Goal: Task Accomplishment & Management: Manage account settings

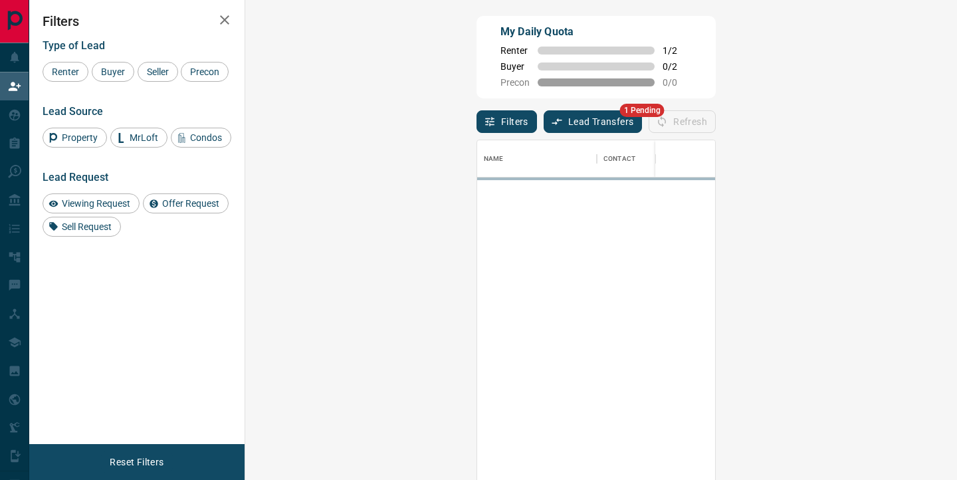
scroll to position [362, 683]
click at [544, 121] on button "Lead Transfers" at bounding box center [593, 121] width 99 height 23
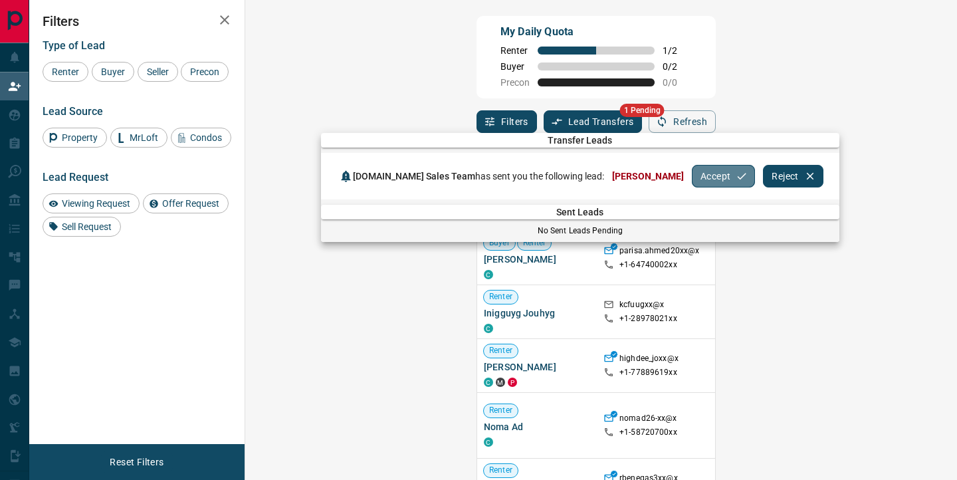
click at [692, 172] on button "Accept" at bounding box center [723, 176] width 63 height 23
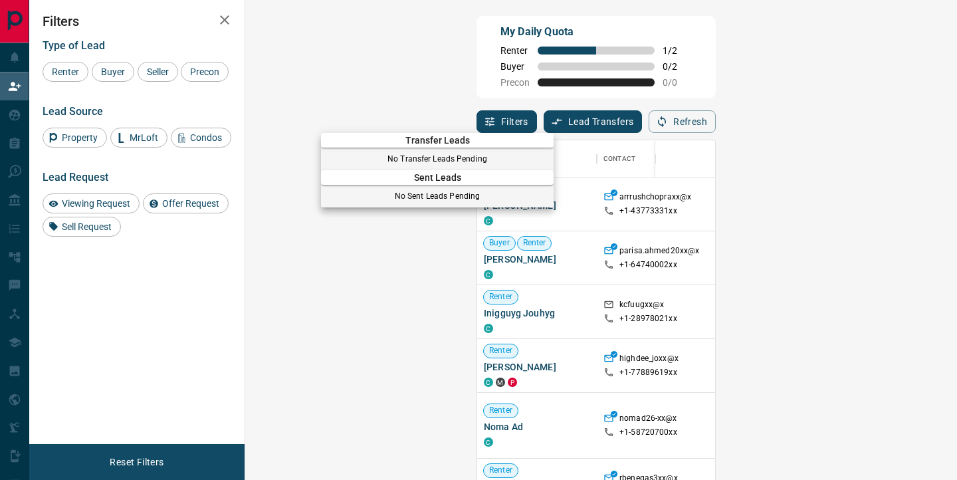
click at [677, 105] on div at bounding box center [478, 240] width 957 height 480
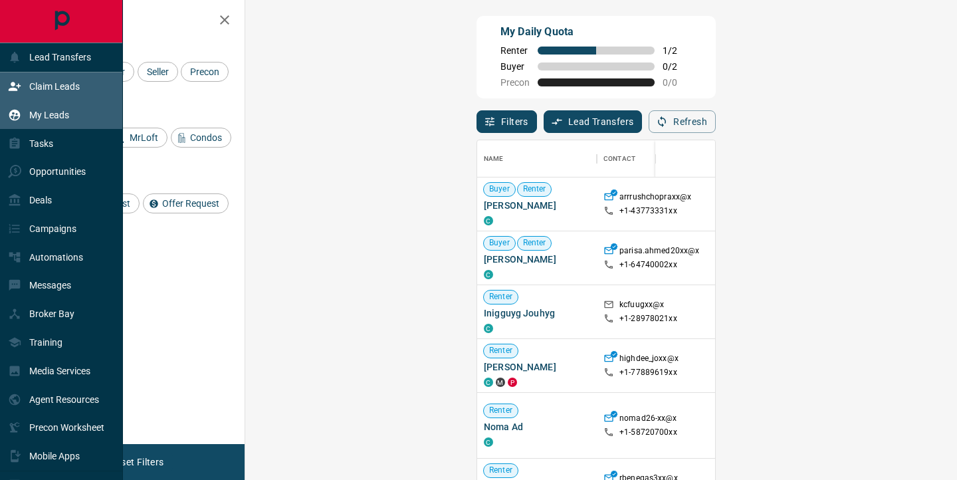
click at [39, 117] on p "My Leads" at bounding box center [49, 115] width 40 height 11
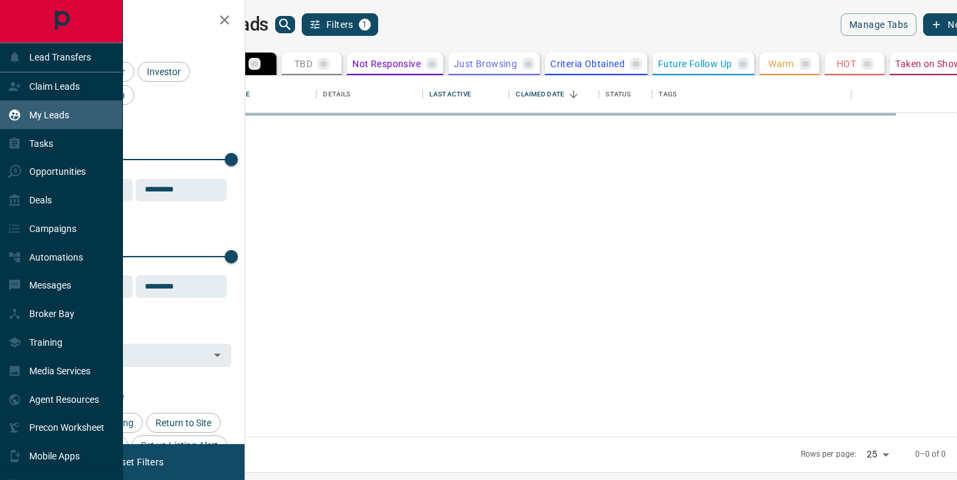
scroll to position [361, 706]
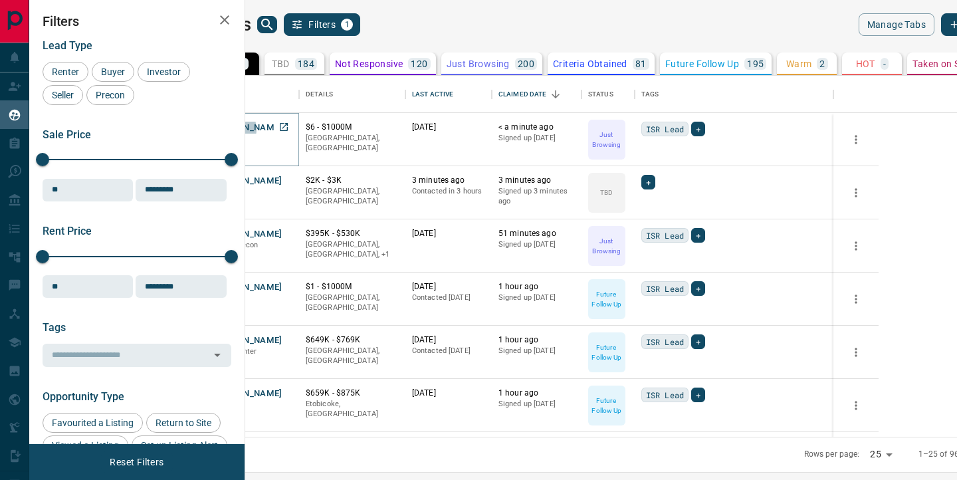
click at [282, 129] on button "[PERSON_NAME]" at bounding box center [248, 128] width 70 height 13
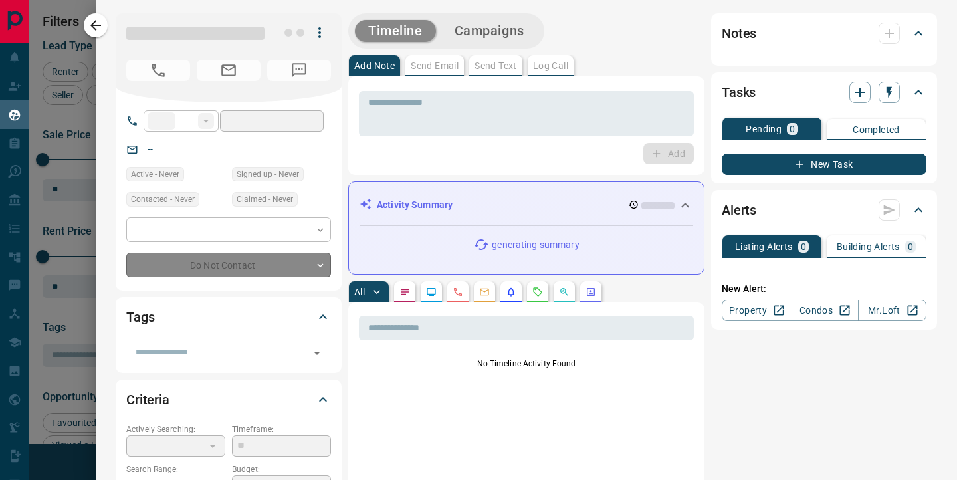
type input "**"
type input "**********"
type input "*"
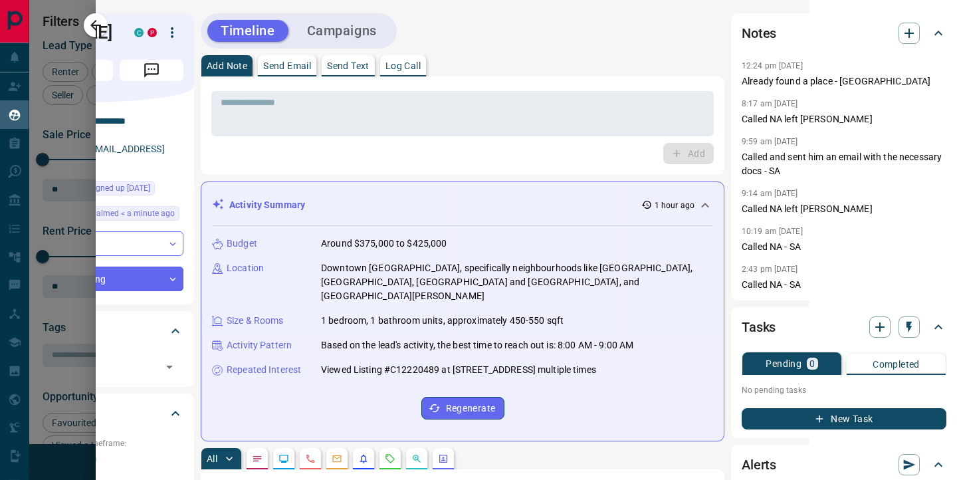
scroll to position [0, 0]
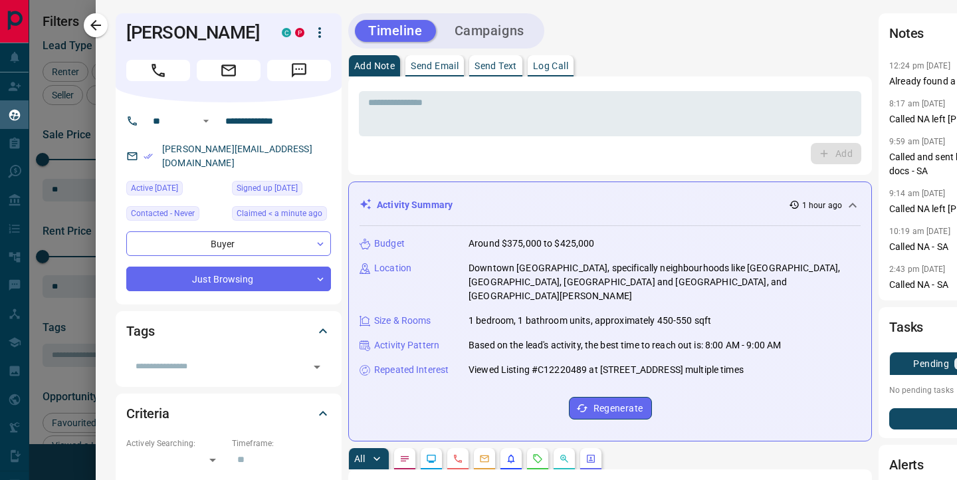
click at [100, 25] on icon "button" at bounding box center [95, 25] width 11 height 11
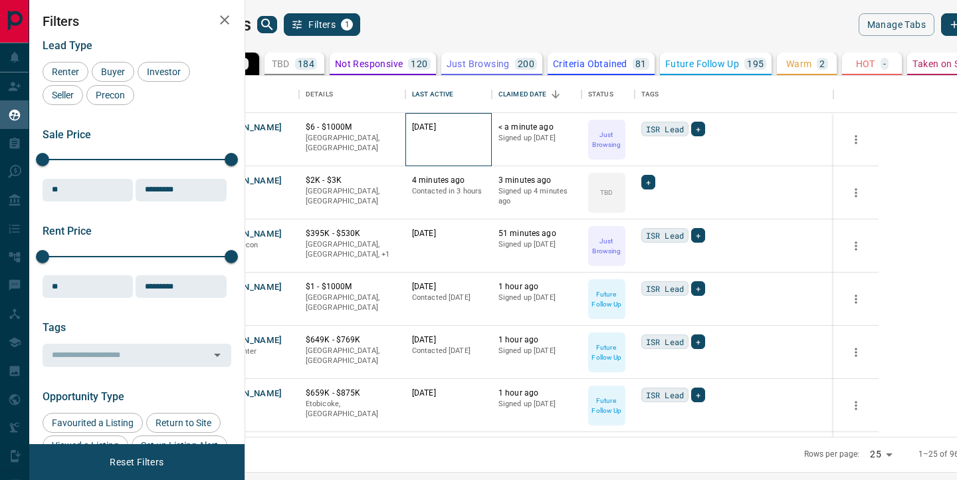
click at [485, 146] on div "[DATE]" at bounding box center [448, 140] width 73 height 36
click at [299, 120] on div "[PERSON_NAME] Buyer P" at bounding box center [252, 139] width 93 height 53
click at [282, 126] on button "[PERSON_NAME]" at bounding box center [248, 128] width 70 height 13
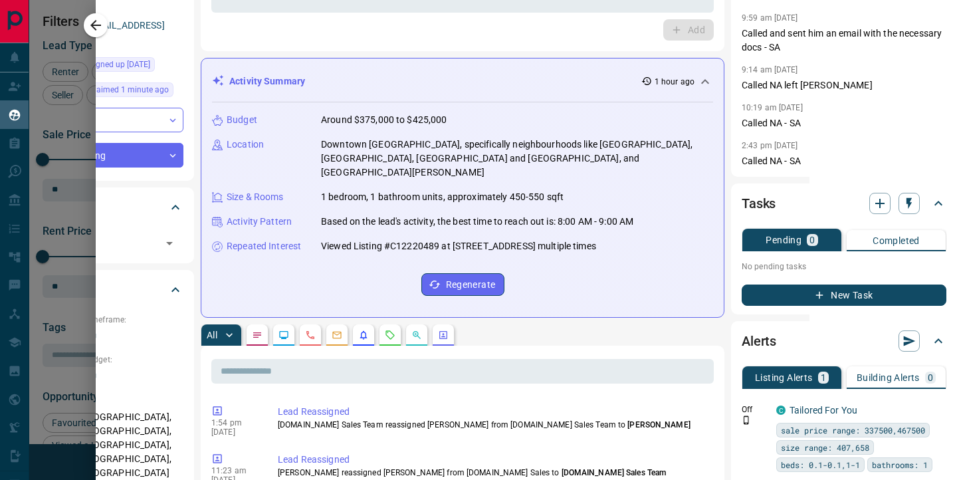
scroll to position [0, 193]
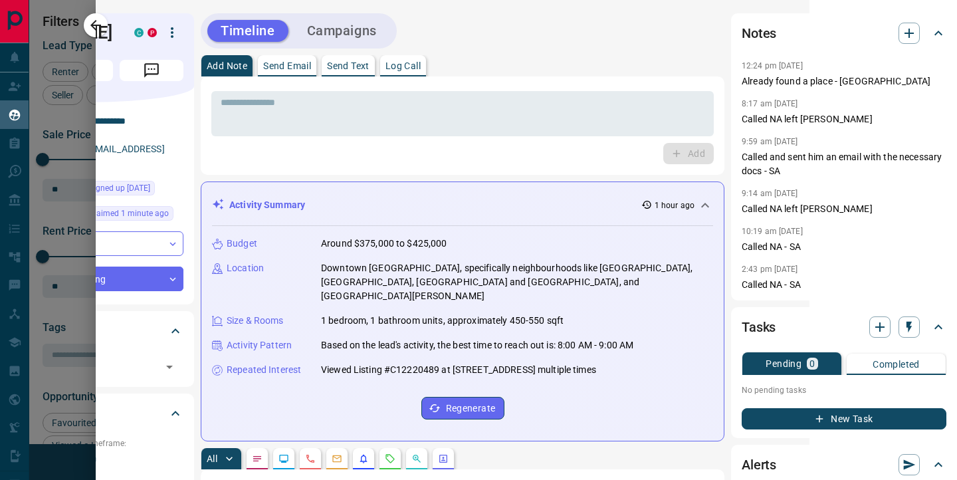
click at [587, 150] on div "Add" at bounding box center [462, 153] width 502 height 21
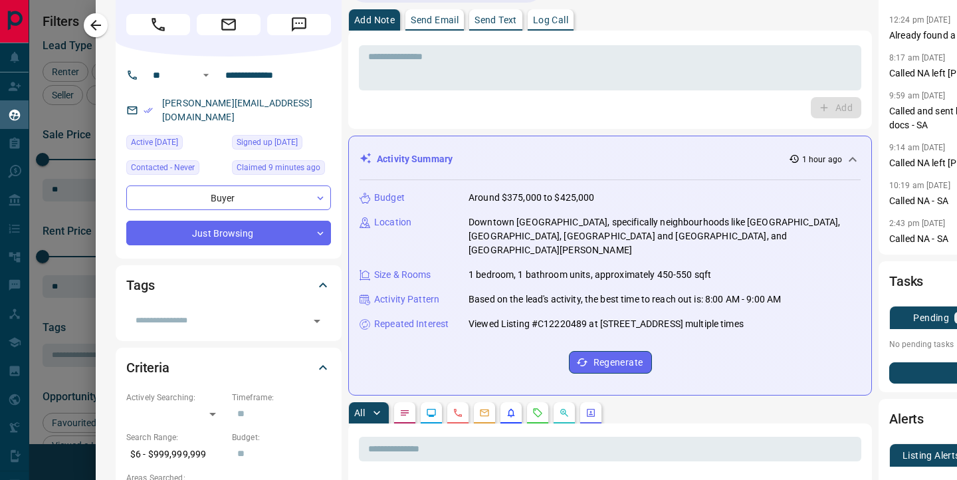
scroll to position [0, 0]
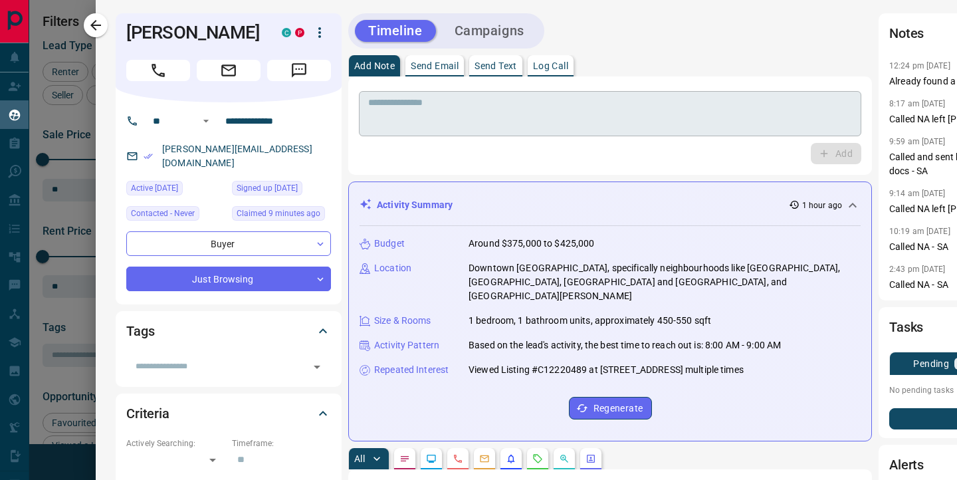
click at [453, 117] on textarea at bounding box center [610, 114] width 484 height 34
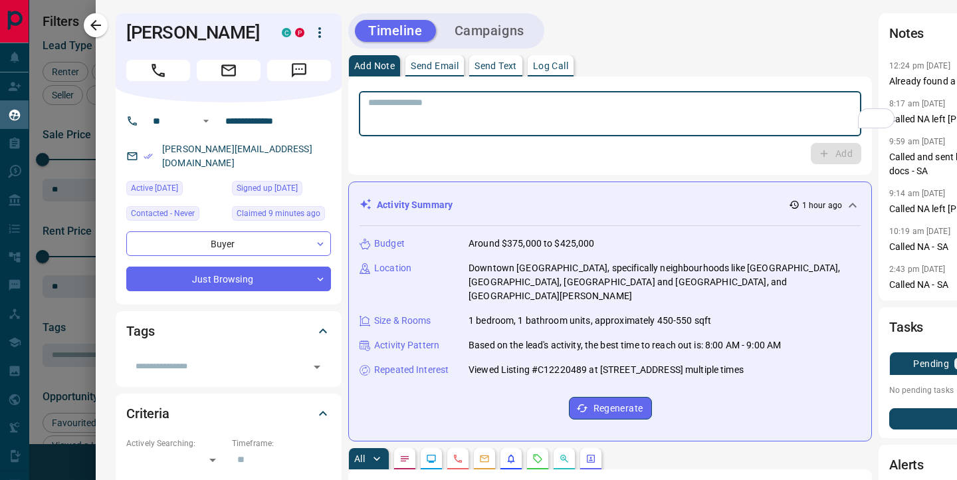
click at [410, 122] on textarea "To enrich screen reader interactions, please activate Accessibility in Grammarl…" at bounding box center [610, 114] width 484 height 34
click at [423, 114] on textarea "To enrich screen reader interactions, please activate Accessibility in Grammarl…" at bounding box center [610, 114] width 484 height 34
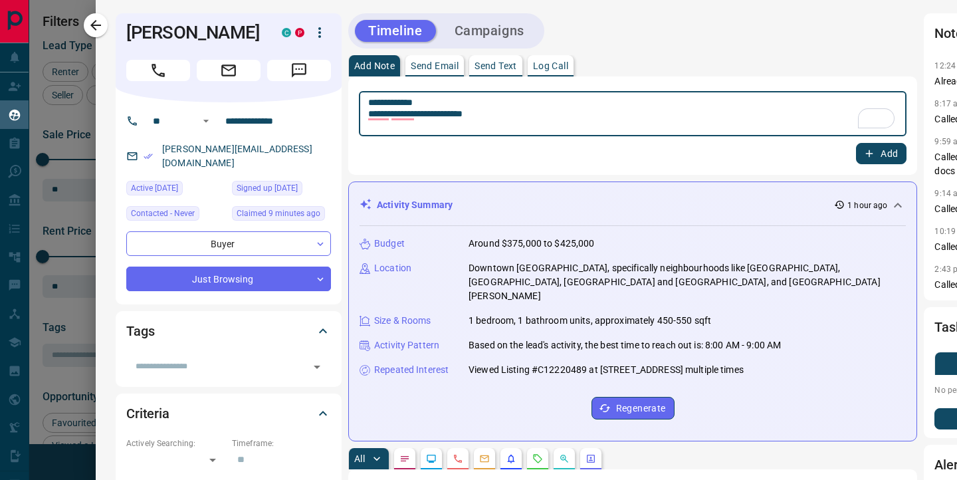
type textarea "**********"
click at [875, 150] on icon "button" at bounding box center [869, 154] width 12 height 12
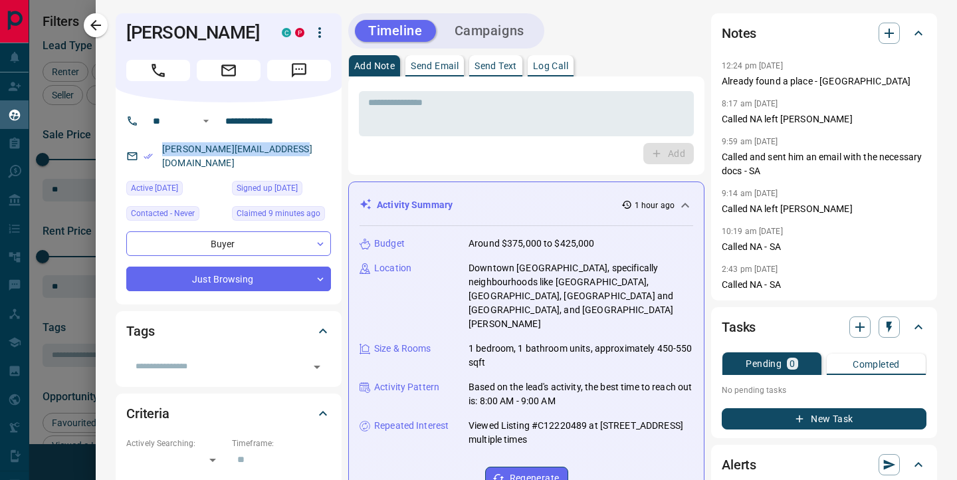
drag, startPoint x: 293, startPoint y: 148, endPoint x: 159, endPoint y: 151, distance: 133.6
click at [159, 151] on div "[PERSON_NAME][EMAIL_ADDRESS][DOMAIN_NAME]" at bounding box center [228, 156] width 205 height 36
copy link "[PERSON_NAME][EMAIL_ADDRESS][DOMAIN_NAME]"
click at [102, 29] on icon "button" at bounding box center [96, 25] width 16 height 16
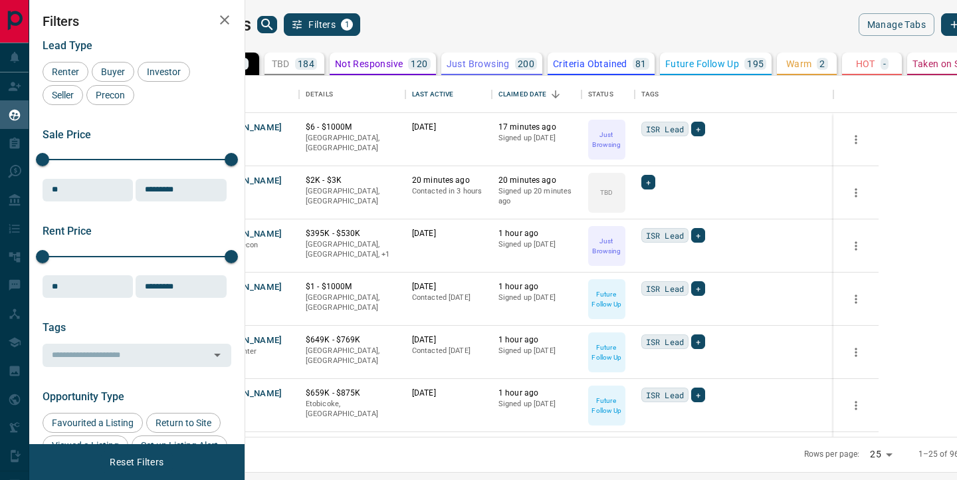
click at [275, 30] on icon "search button" at bounding box center [267, 25] width 16 height 16
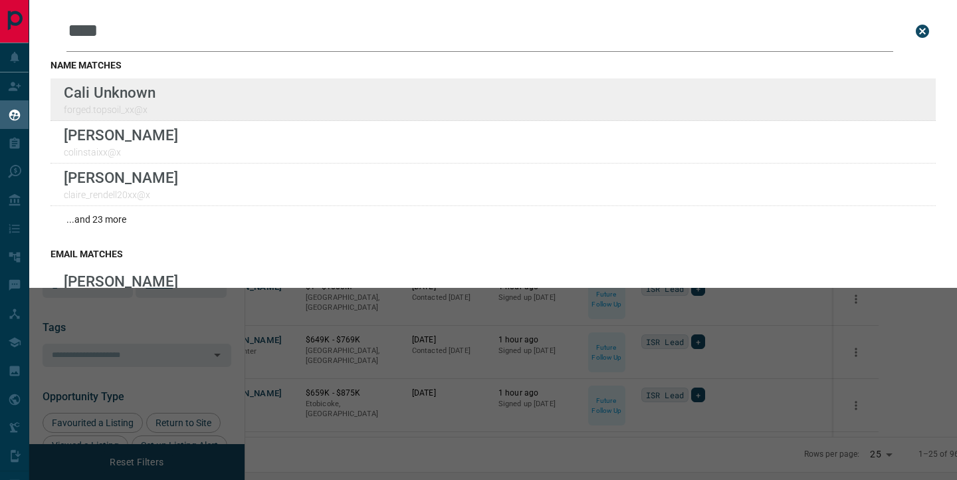
type input "****"
click at [0, 0] on div "Lead Transfers Claim Leads My Leads Tasks Opportunities Deals Campaigns Automat…" at bounding box center [478, 231] width 957 height 463
